Goal: Register for event/course

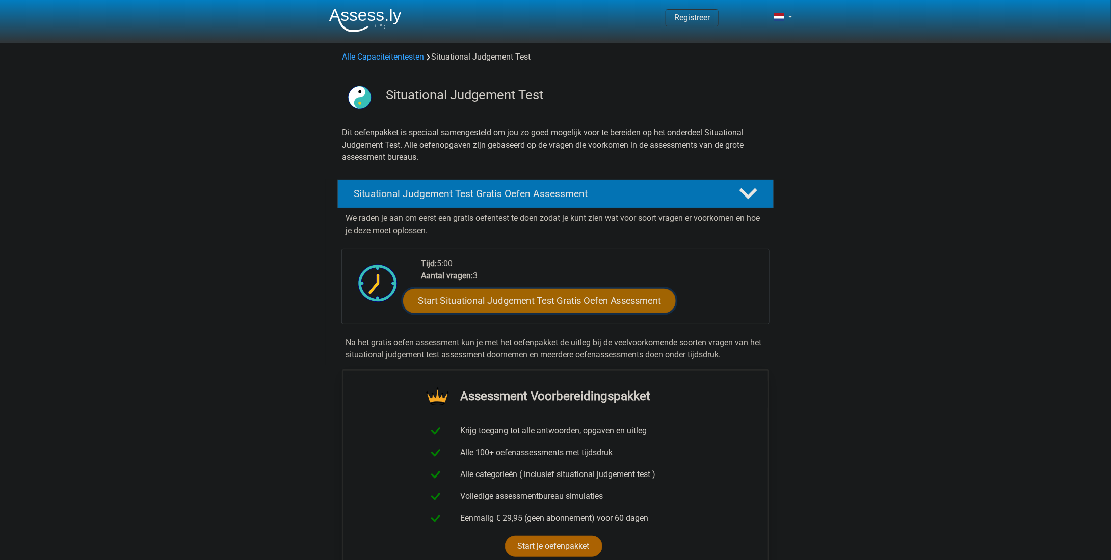
click at [637, 305] on link "Start Situational Judgement Test Gratis Oefen Assessment" at bounding box center [539, 301] width 273 height 24
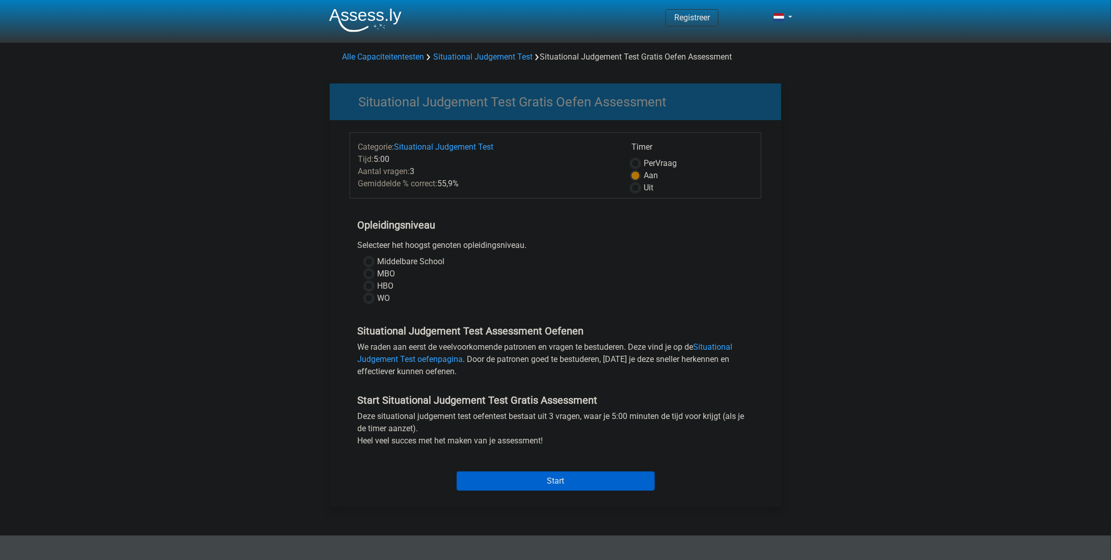
click at [373, 261] on div "Middelbare School" at bounding box center [555, 262] width 381 height 12
click at [377, 261] on label "Middelbare School" at bounding box center [410, 262] width 67 height 12
click at [370, 261] on input "Middelbare School" at bounding box center [369, 261] width 8 height 10
radio input "true"
click at [377, 285] on label "HBO" at bounding box center [385, 286] width 16 height 12
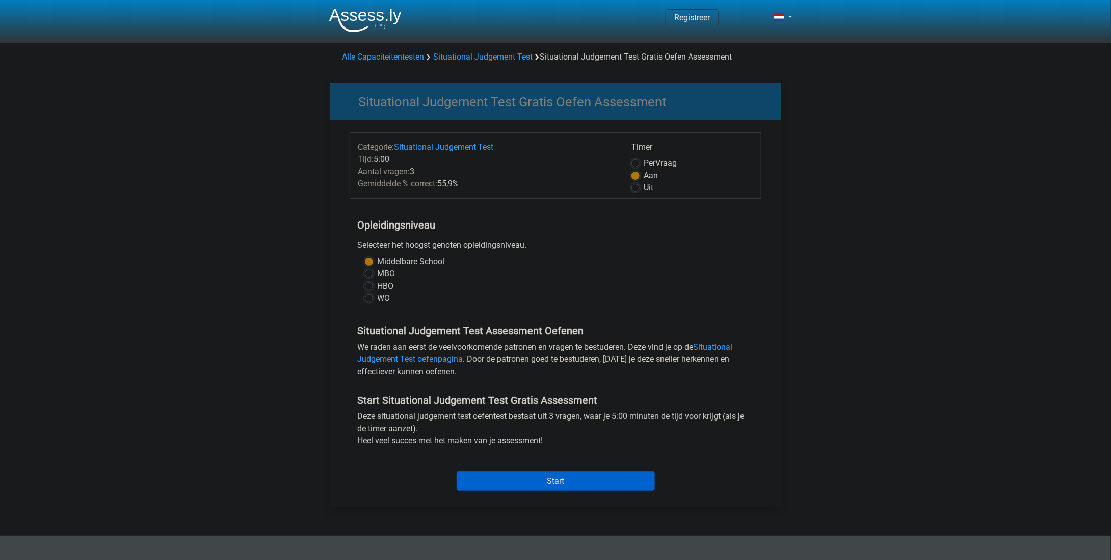
click at [369, 285] on input "HBO" at bounding box center [369, 285] width 8 height 10
radio input "true"
click at [362, 263] on div "Middelbare School MBO HBO WO" at bounding box center [555, 280] width 396 height 49
click at [377, 258] on label "Middelbare School" at bounding box center [410, 262] width 67 height 12
click at [366, 258] on input "Middelbare School" at bounding box center [369, 261] width 8 height 10
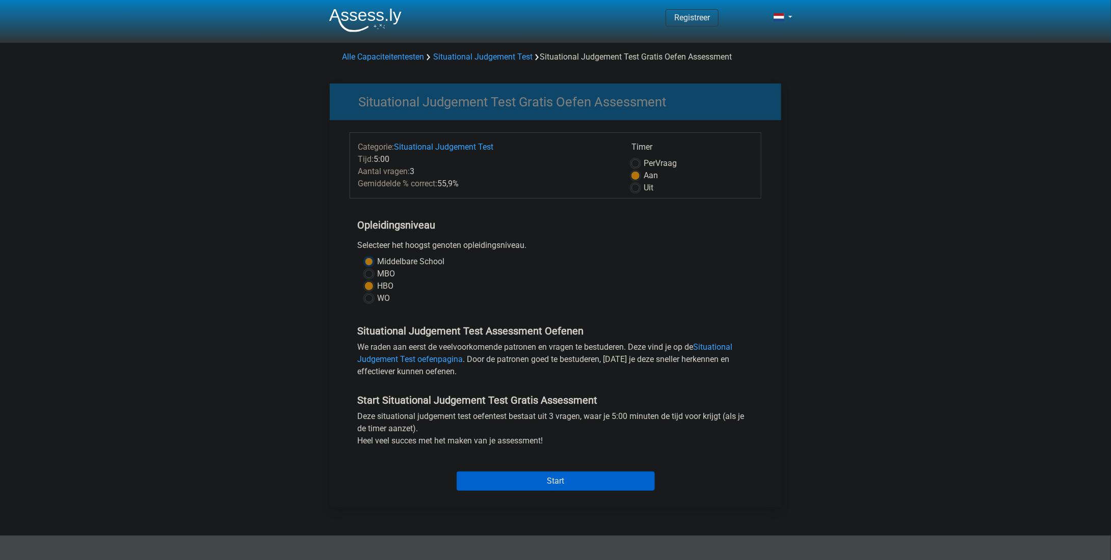
radio input "true"
click at [377, 271] on label "MBO" at bounding box center [386, 274] width 18 height 12
click at [367, 271] on input "MBO" at bounding box center [369, 273] width 8 height 10
radio input "true"
click at [370, 290] on div "HBO" at bounding box center [555, 286] width 381 height 12
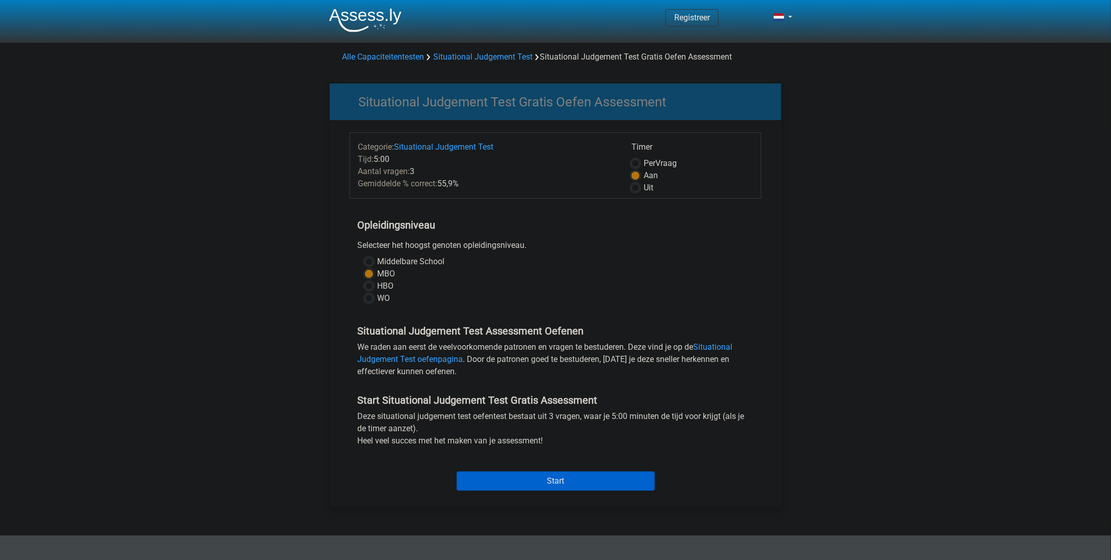
click at [377, 287] on label "HBO" at bounding box center [385, 286] width 16 height 12
click at [370, 287] on input "HBO" at bounding box center [369, 285] width 8 height 10
radio input "true"
click at [570, 483] on input "Start" at bounding box center [555, 481] width 198 height 19
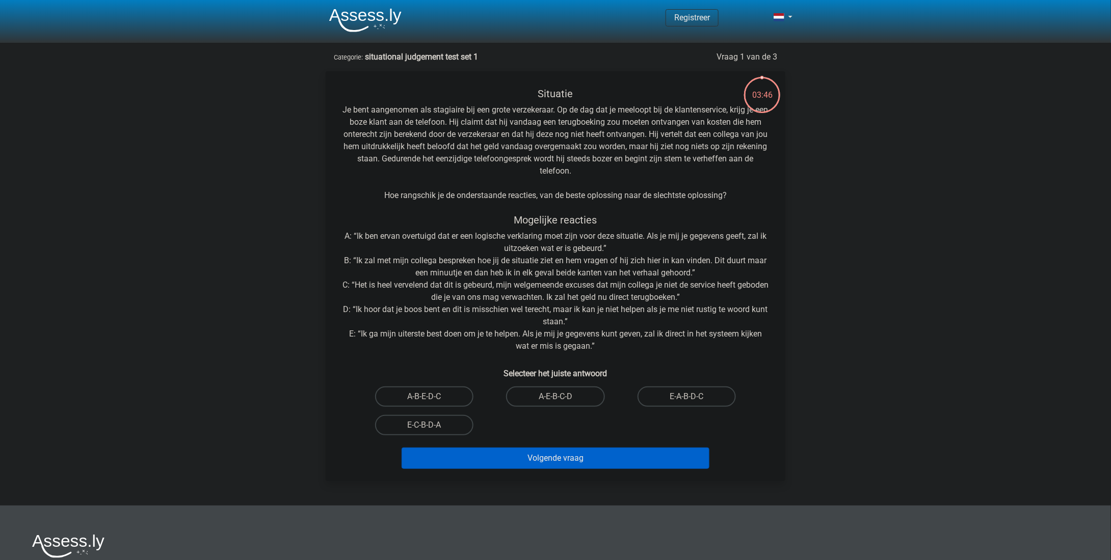
click at [689, 399] on input "E-A-B-D-C" at bounding box center [689, 400] width 7 height 7
radio input "true"
click at [657, 464] on button "Volgende vraag" at bounding box center [555, 458] width 308 height 21
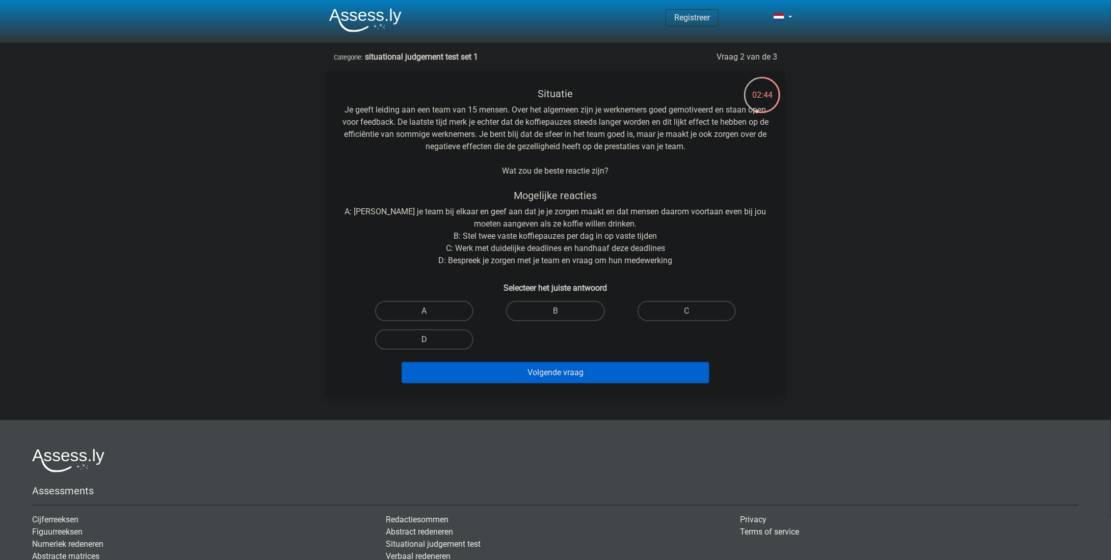
click at [442, 339] on label "D" at bounding box center [424, 340] width 98 height 20
click at [431, 340] on input "D" at bounding box center [427, 343] width 7 height 7
radio input "true"
click at [523, 379] on button "Volgende vraag" at bounding box center [555, 372] width 308 height 21
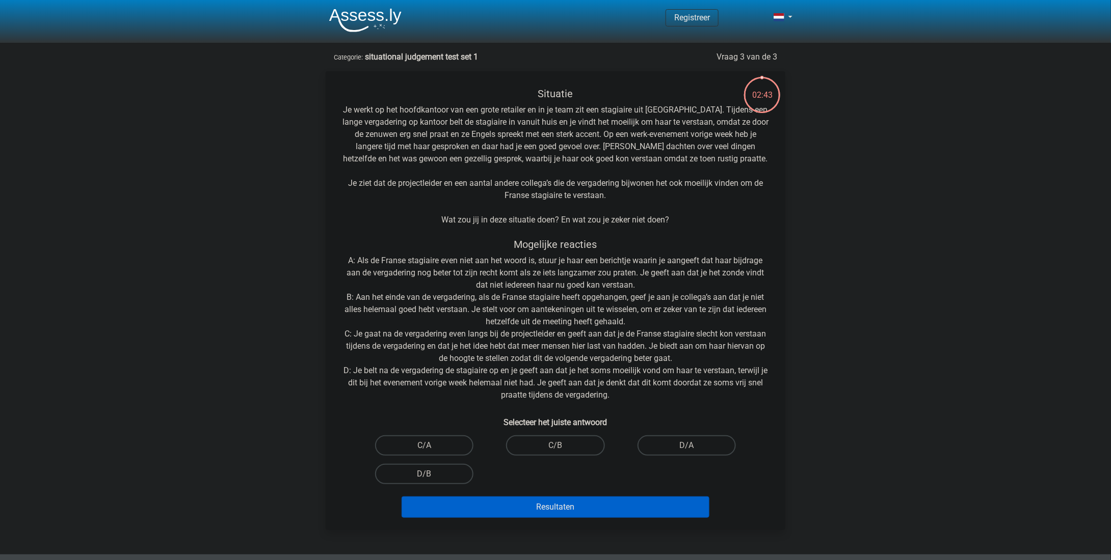
scroll to position [51, 0]
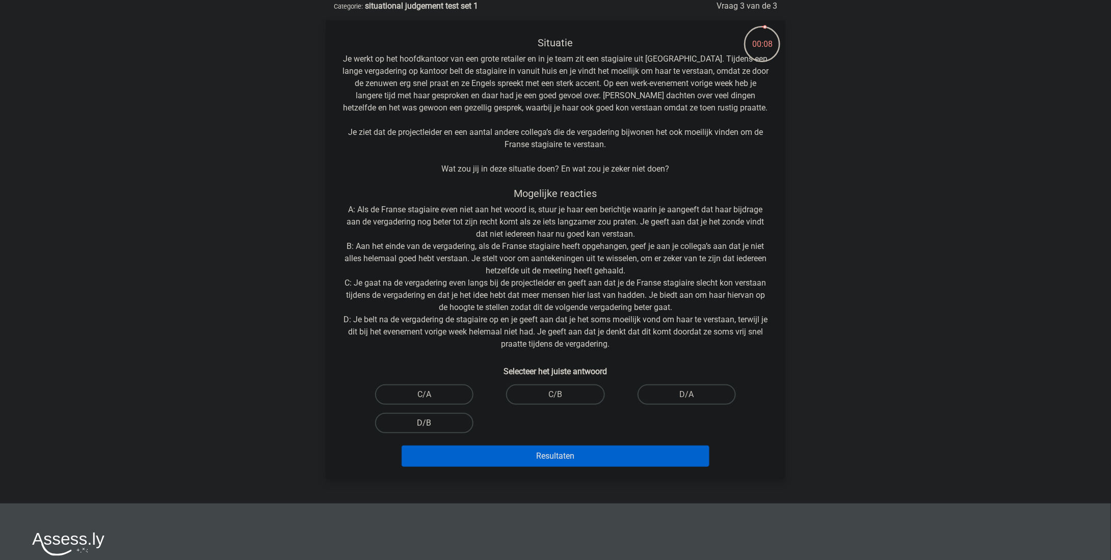
click at [445, 426] on label "D/B" at bounding box center [424, 423] width 98 height 20
click at [431, 426] on input "D/B" at bounding box center [427, 426] width 7 height 7
radio input "true"
click at [561, 456] on button "Resultaten" at bounding box center [555, 456] width 308 height 21
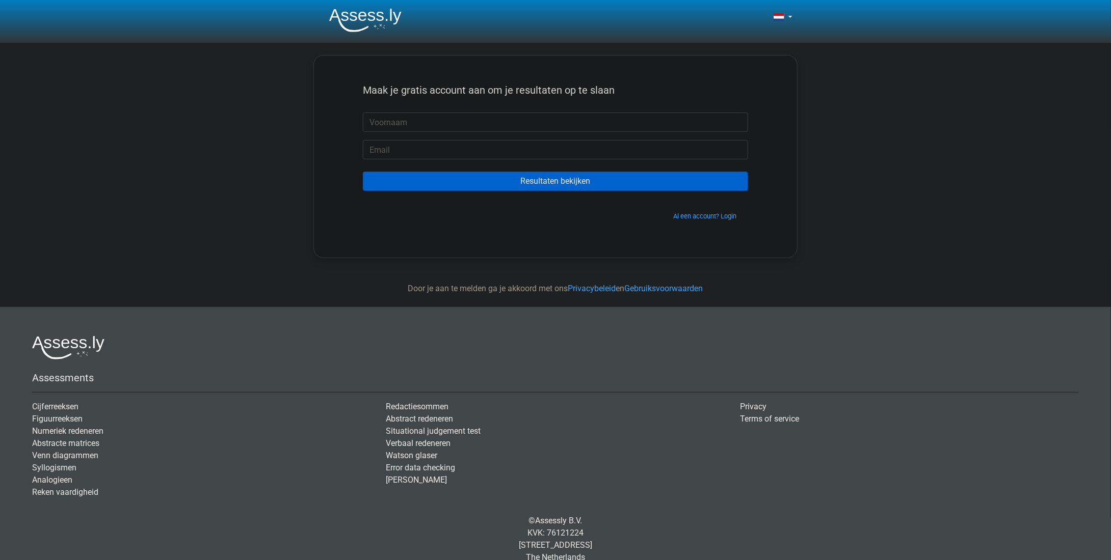
click at [492, 118] on input "text" at bounding box center [555, 122] width 385 height 19
type input "Jack"
click at [429, 150] on input "email" at bounding box center [555, 149] width 385 height 19
type input "[EMAIL_ADDRESS][DOMAIN_NAME]"
click at [495, 184] on input "Resultaten bekijken" at bounding box center [555, 181] width 385 height 19
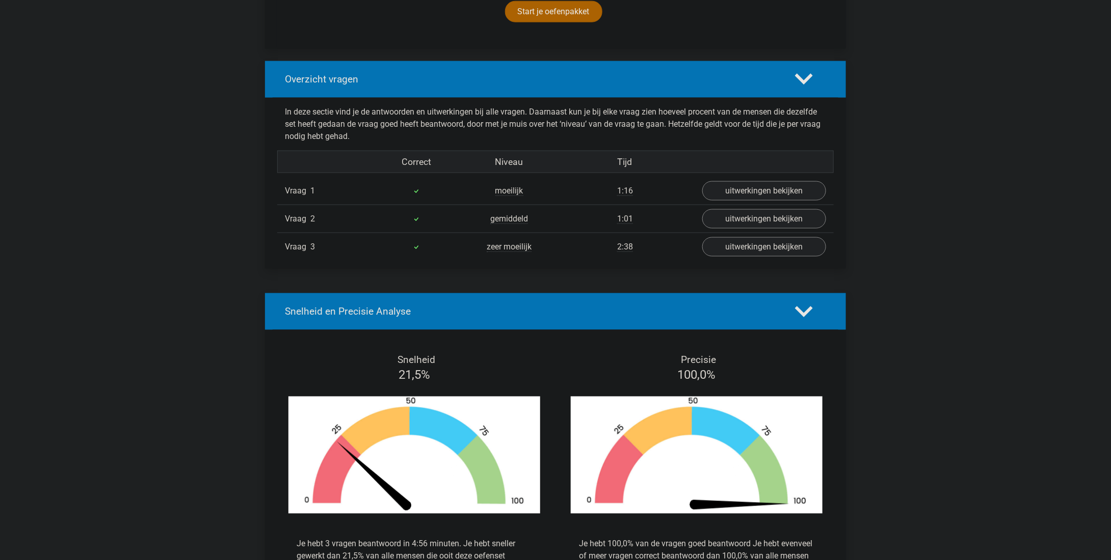
scroll to position [672, 0]
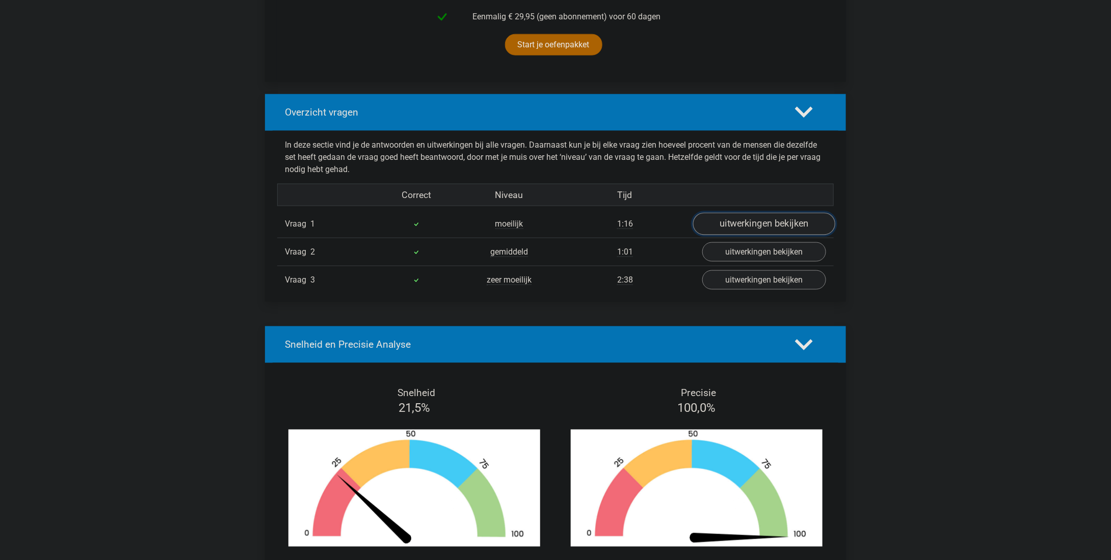
click at [773, 225] on link "uitwerkingen bekijken" at bounding box center [764, 224] width 142 height 22
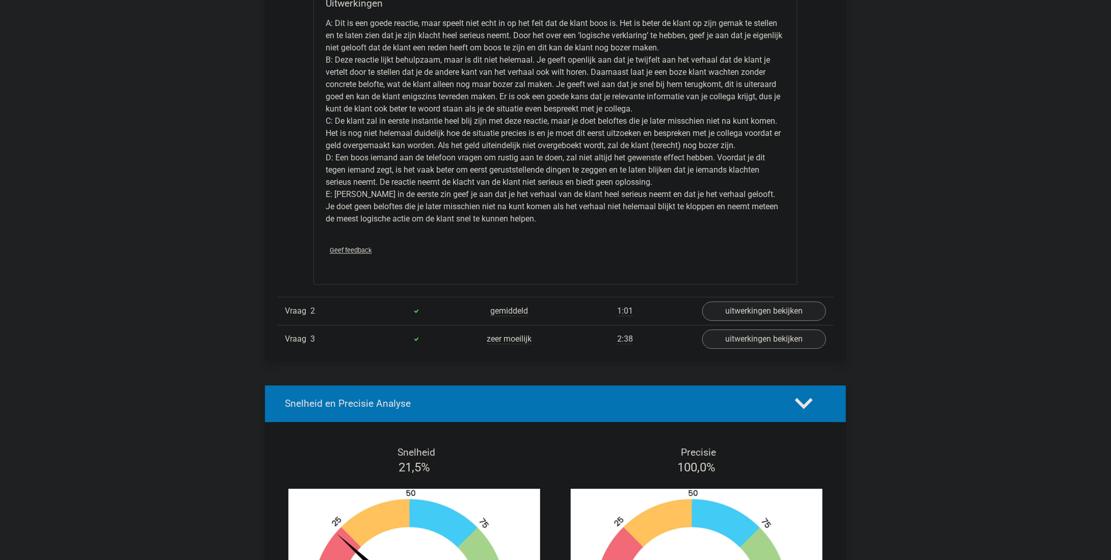
scroll to position [1246, 0]
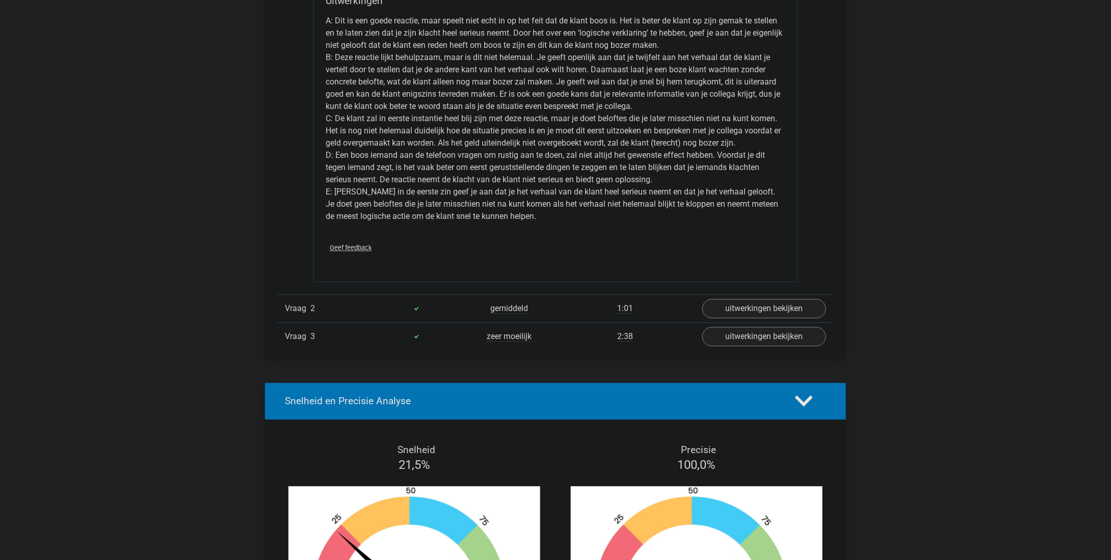
click at [794, 343] on div "Vraag 3 zeer moeilijk 2:38 uitwerkingen bekijken" at bounding box center [555, 336] width 556 height 28
click at [803, 331] on link "uitwerkingen bekijken" at bounding box center [764, 337] width 142 height 22
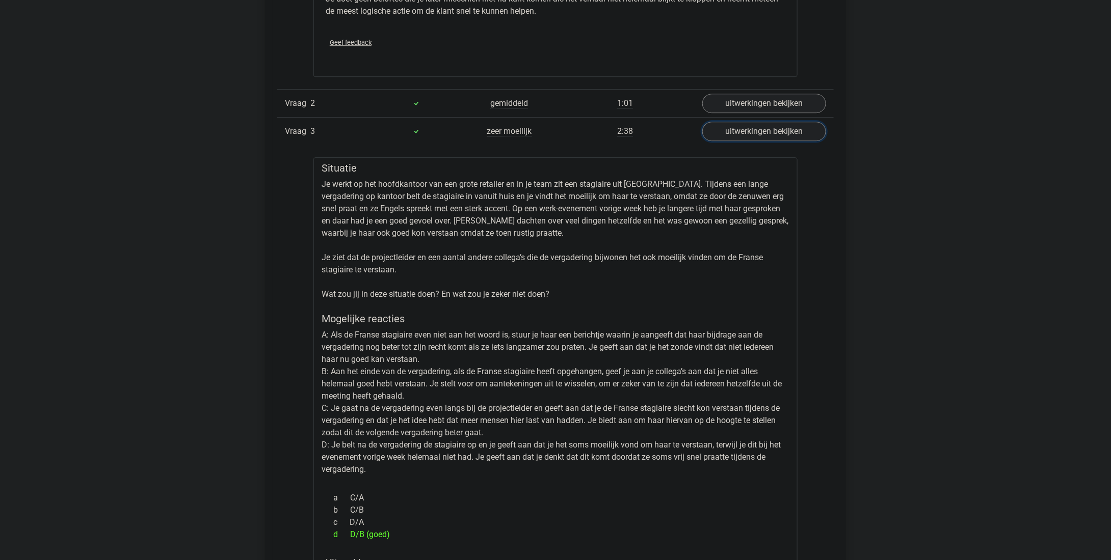
scroll to position [1437, 0]
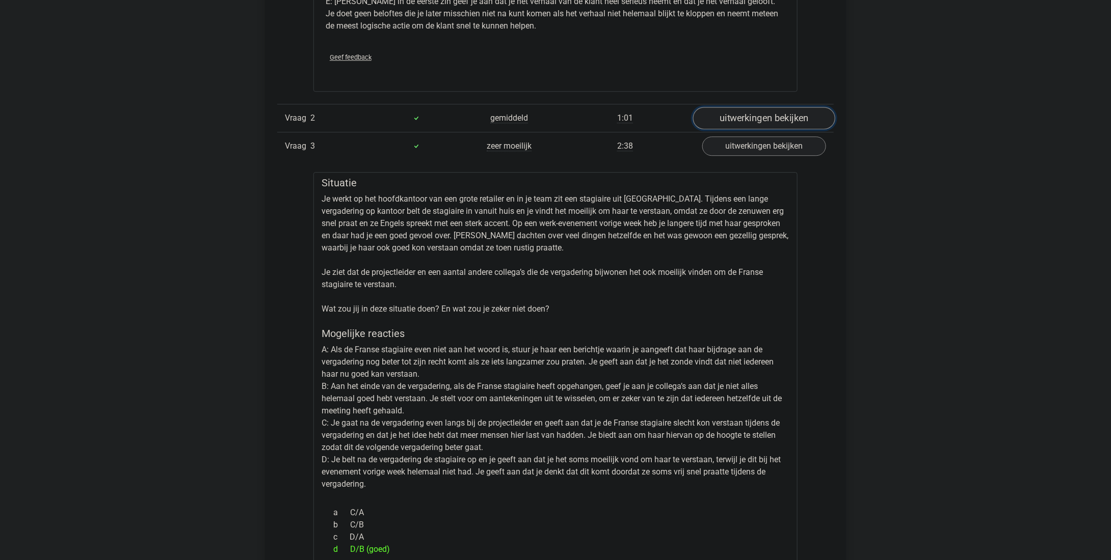
click at [805, 121] on link "uitwerkingen bekijken" at bounding box center [764, 118] width 142 height 22
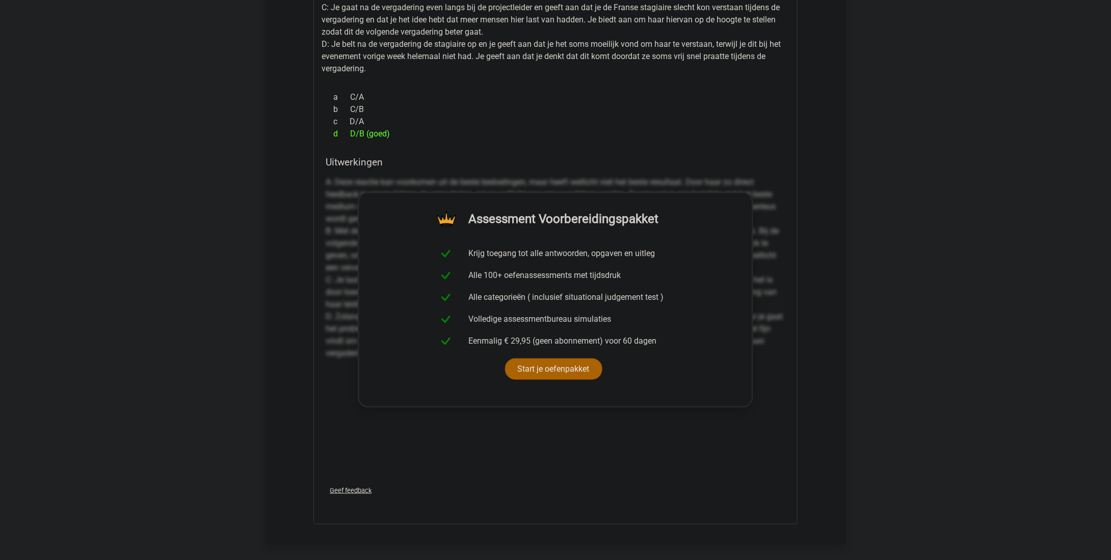
scroll to position [2293, 0]
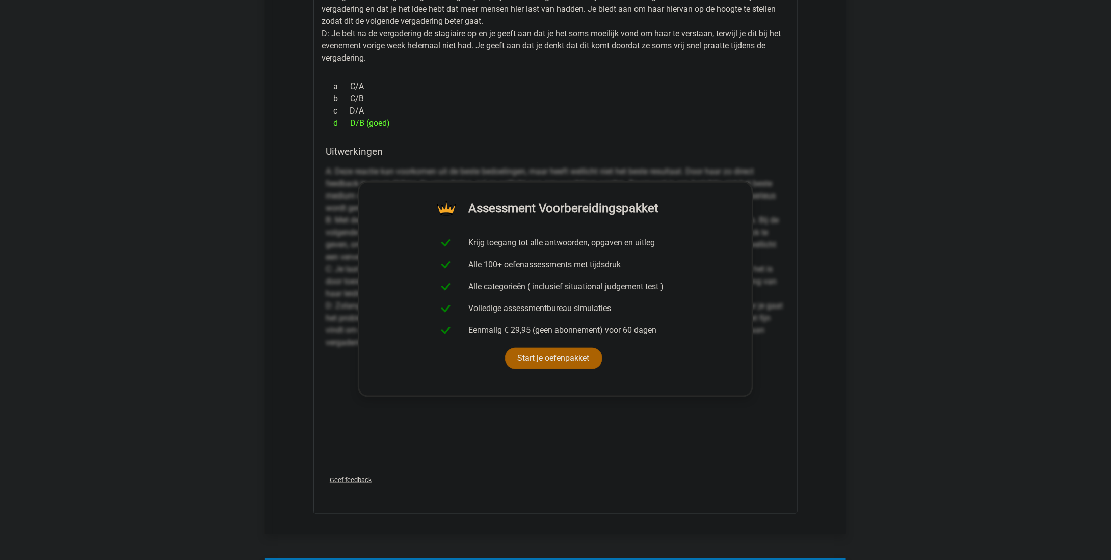
click at [515, 475] on div "Geef feedback" at bounding box center [555, 480] width 468 height 26
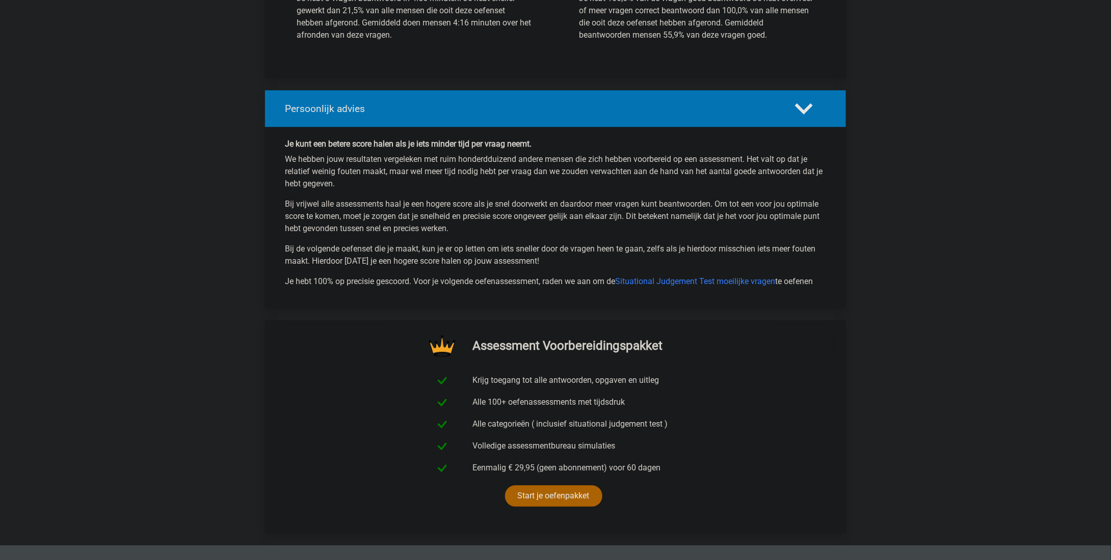
scroll to position [3121, 0]
